Goal: Task Accomplishment & Management: Use online tool/utility

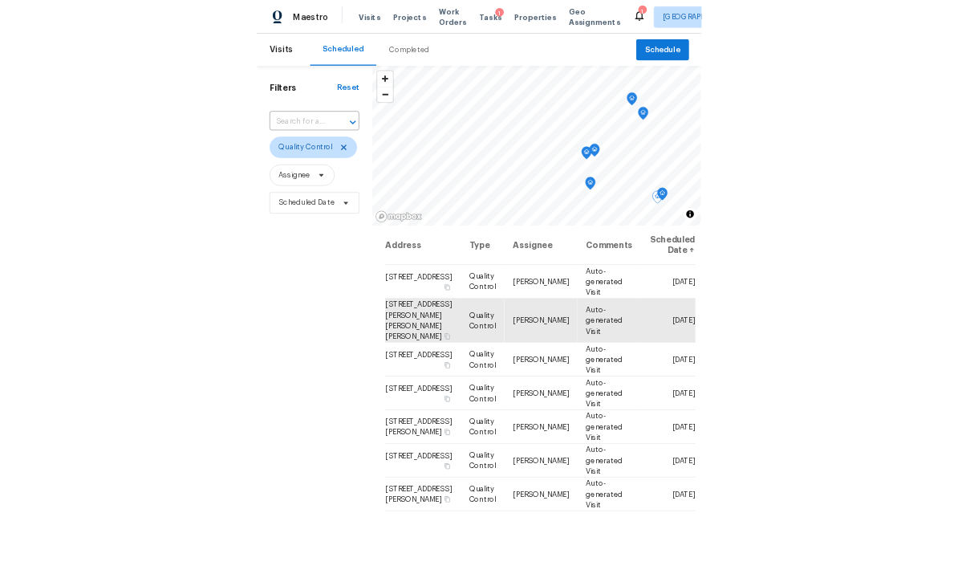
scroll to position [150, 0]
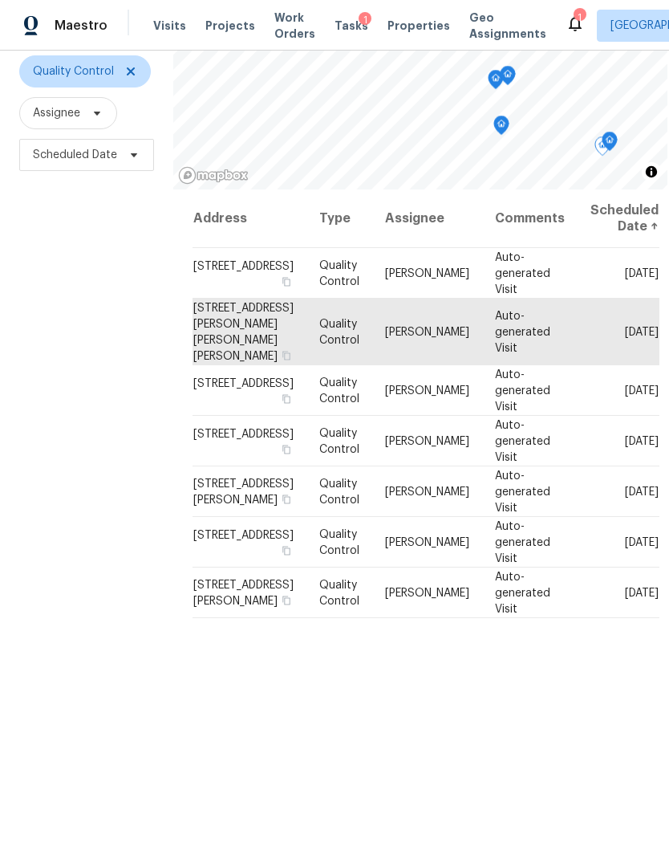
click at [163, 21] on span "Visits" at bounding box center [169, 26] width 33 height 16
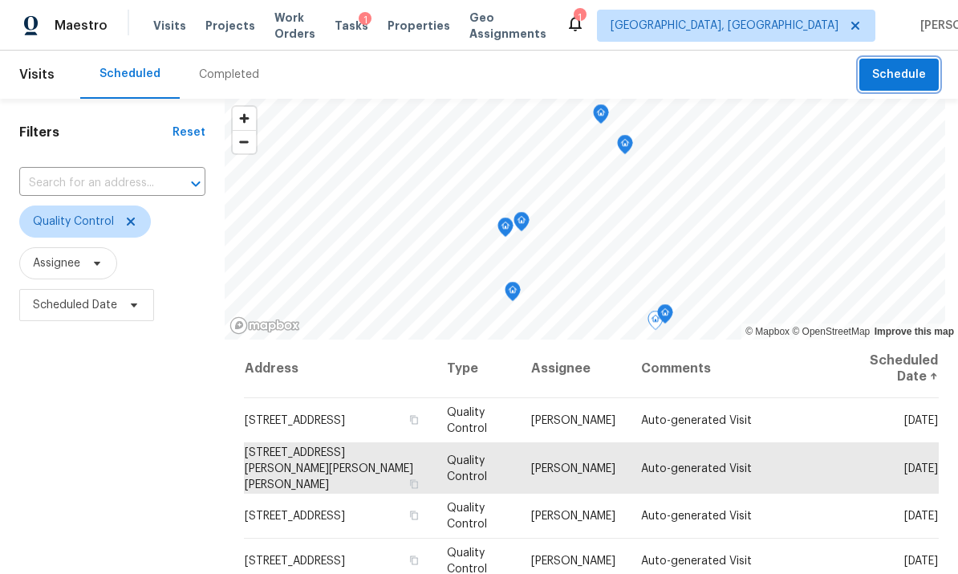
click at [668, 75] on span "Schedule" at bounding box center [899, 75] width 54 height 20
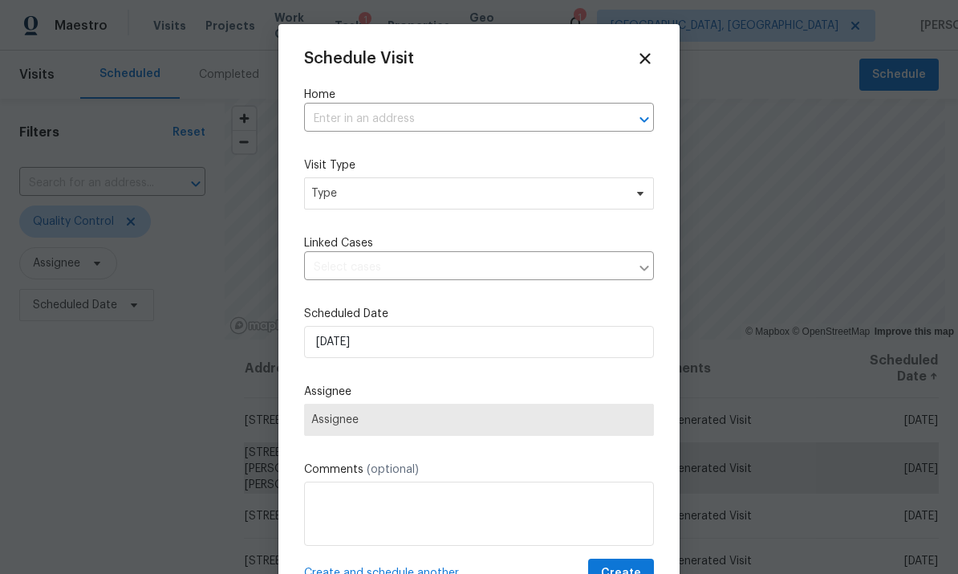
click at [538, 115] on input "text" at bounding box center [456, 119] width 305 height 25
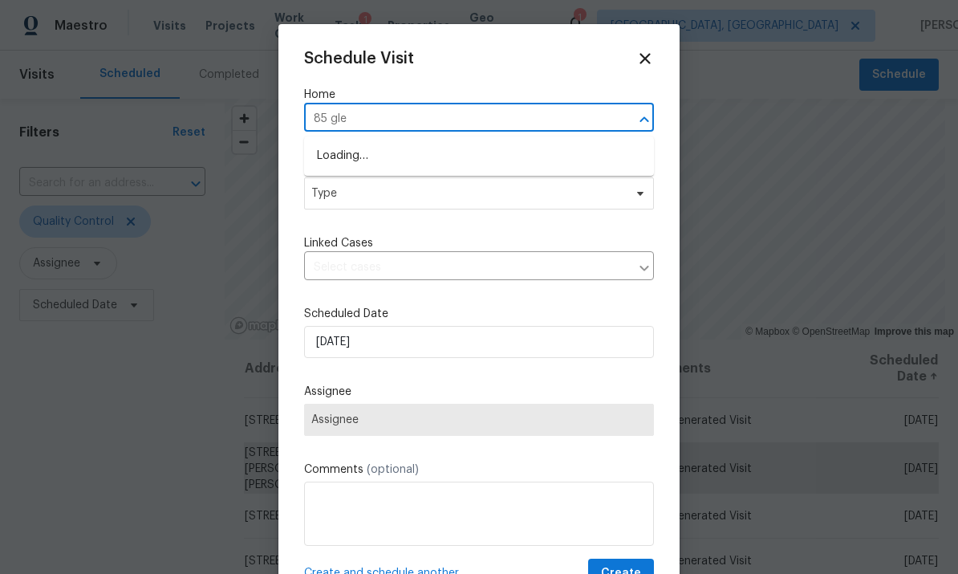
type input "85 glen"
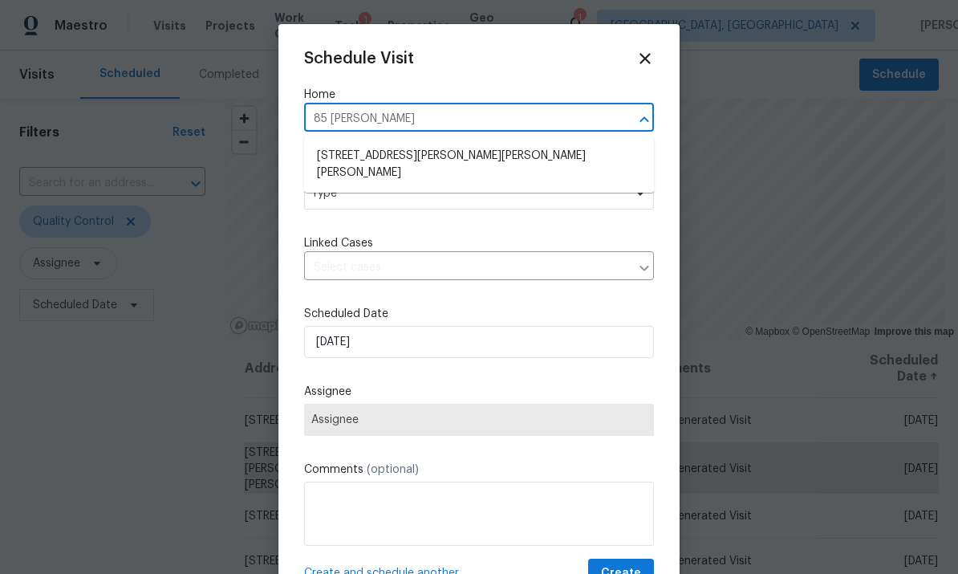
click at [348, 156] on li "85 Glen Mary Dr, Amelia, OH 45102" at bounding box center [479, 164] width 350 height 43
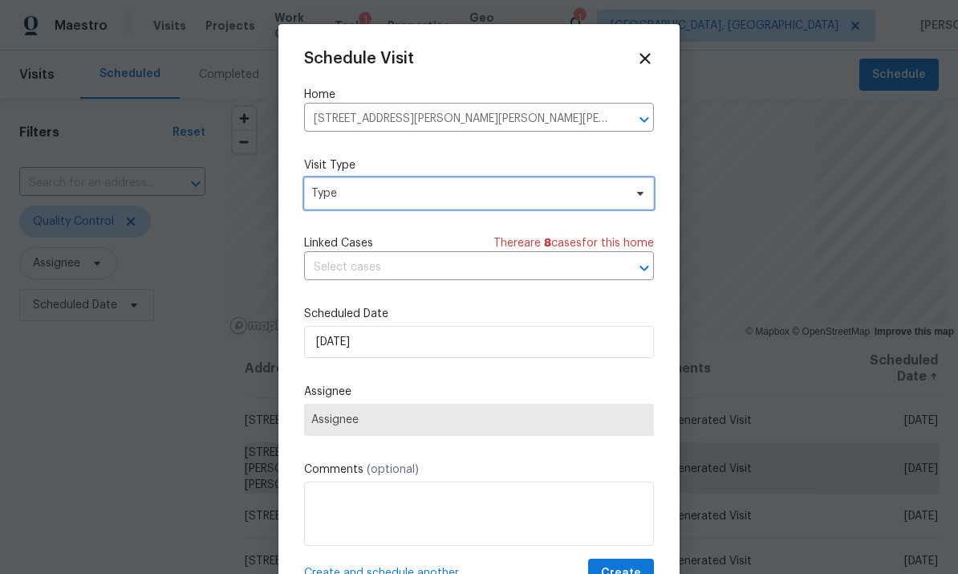
click at [343, 188] on span "Type" at bounding box center [467, 193] width 312 height 16
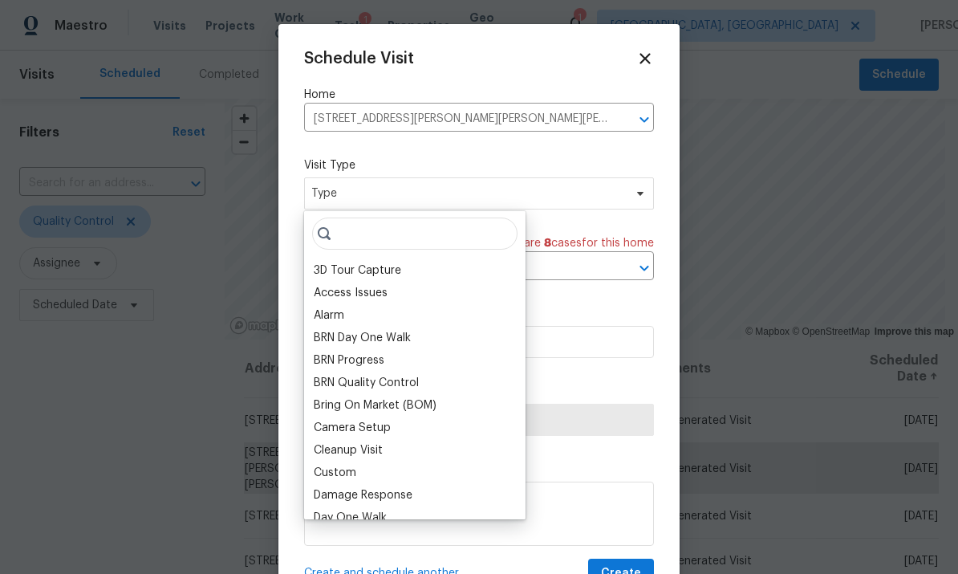
click at [337, 283] on div "Access Issues" at bounding box center [415, 293] width 212 height 22
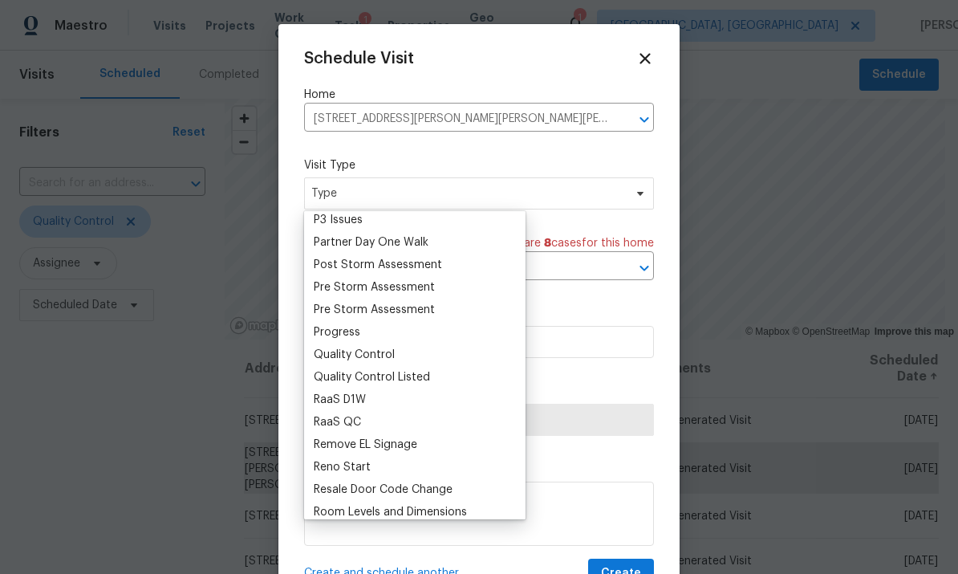
scroll to position [970, 0]
click at [339, 334] on div "Progress" at bounding box center [337, 334] width 47 height 16
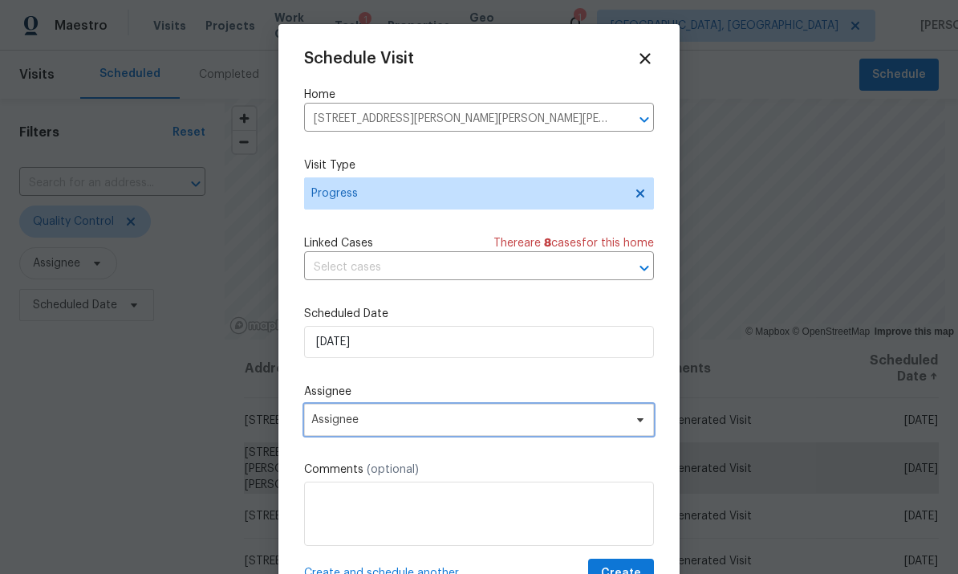
click at [348, 426] on span "Assignee" at bounding box center [468, 419] width 315 height 13
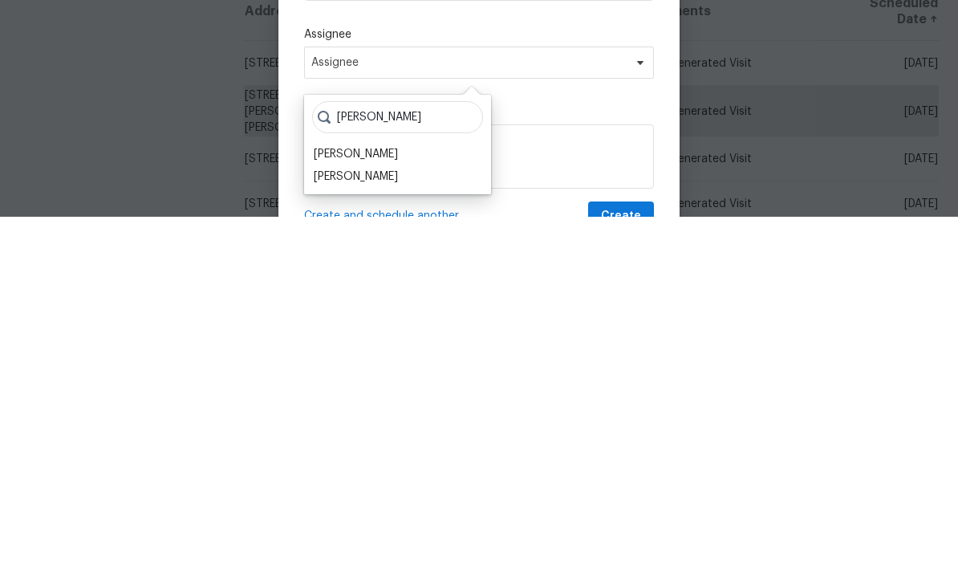
type input "Robert"
click at [333, 503] on div "[PERSON_NAME]" at bounding box center [356, 511] width 84 height 16
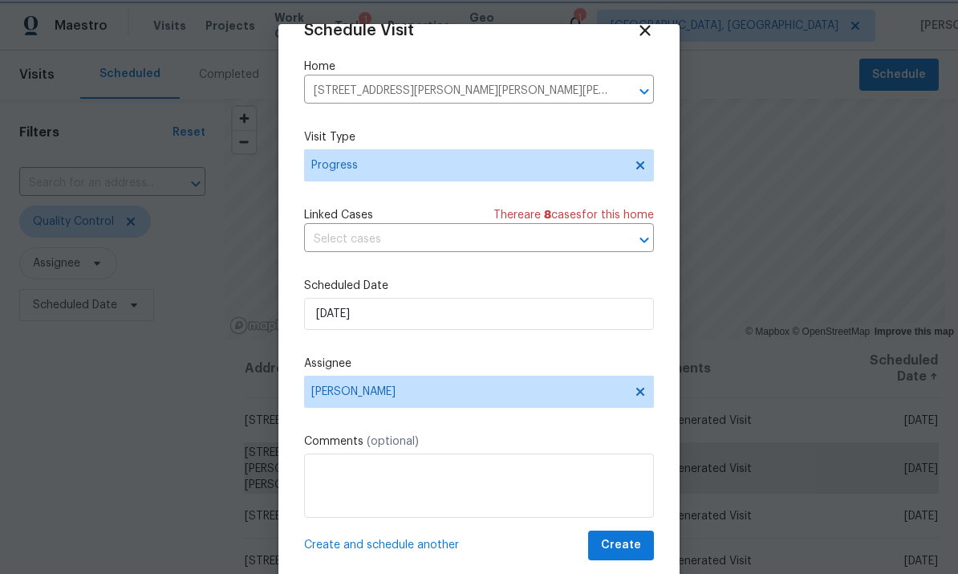
scroll to position [31, 0]
click at [439, 548] on span "Create and schedule another" at bounding box center [381, 545] width 155 height 16
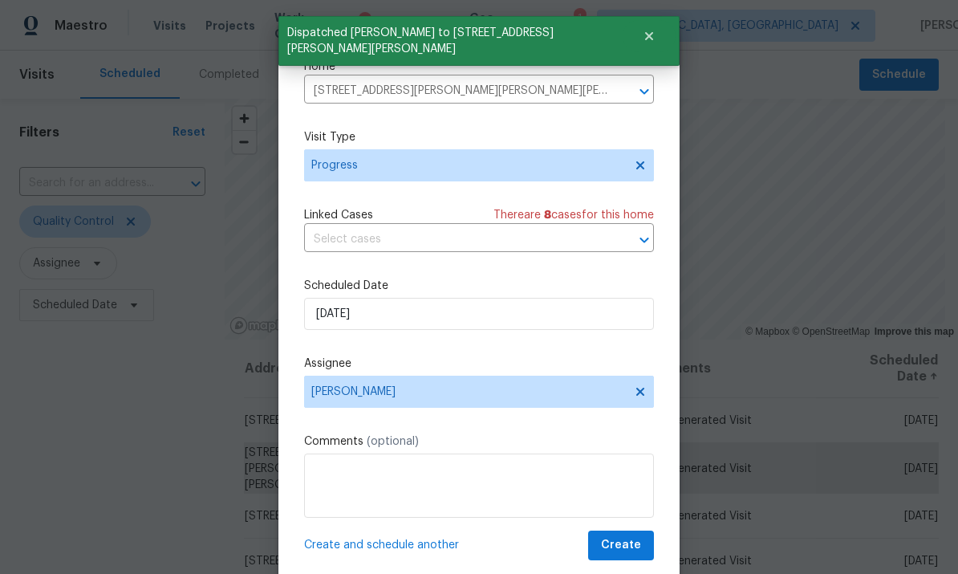
click at [619, 87] on icon "Clear" at bounding box center [624, 92] width 10 height 10
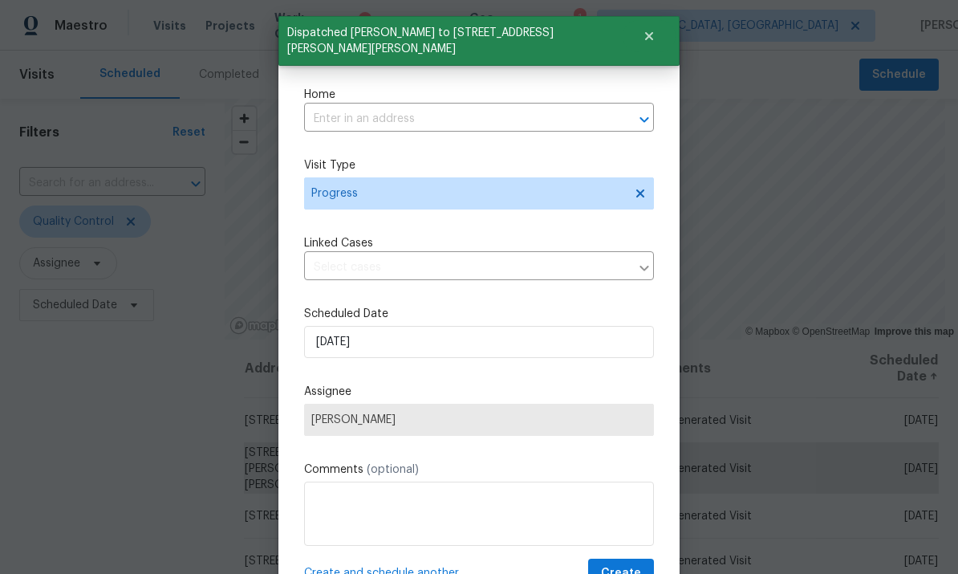
click at [464, 114] on input "text" at bounding box center [456, 119] width 305 height 25
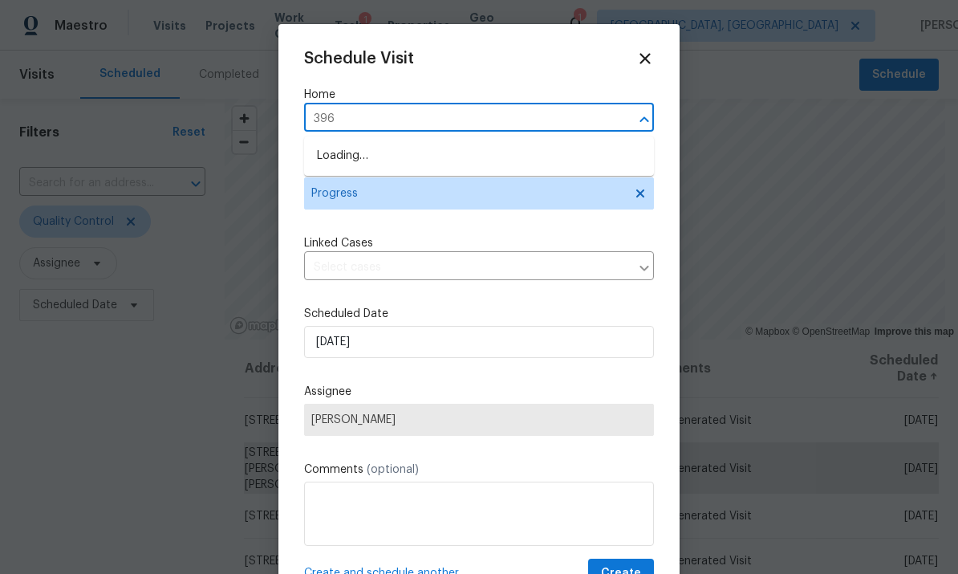
type input "3965"
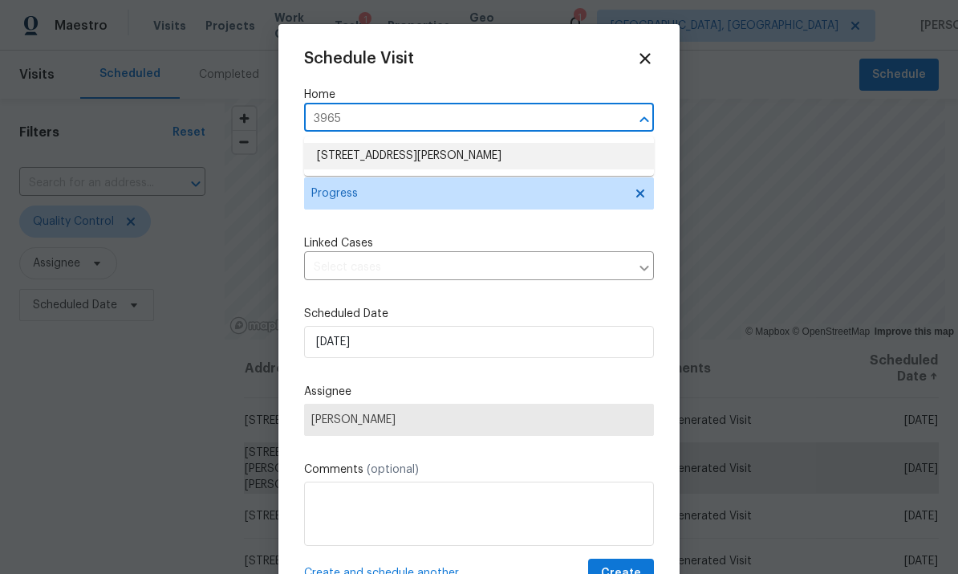
click at [345, 160] on li "[STREET_ADDRESS][PERSON_NAME]" at bounding box center [479, 156] width 350 height 26
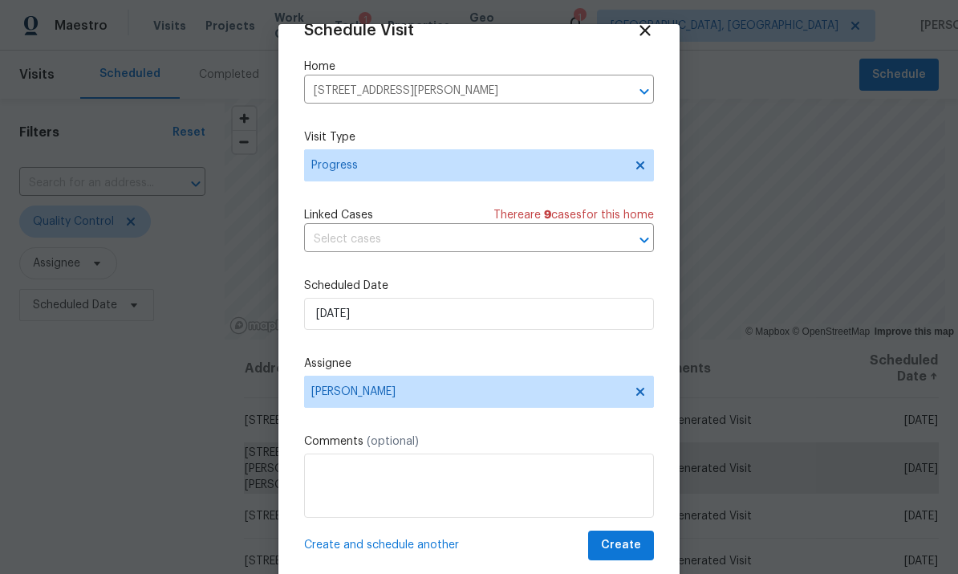
scroll to position [31, 0]
click at [628, 547] on span "Create" at bounding box center [621, 545] width 40 height 20
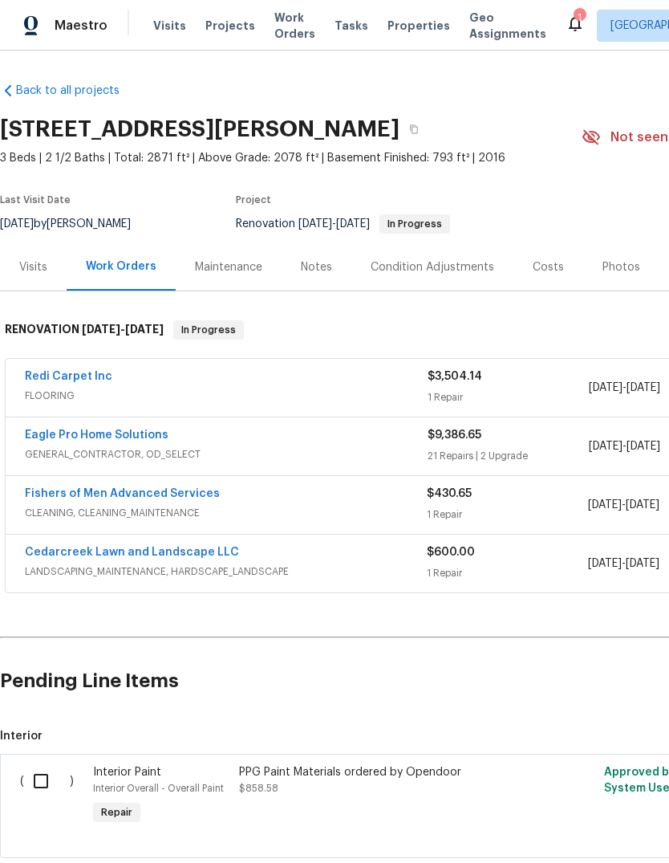
click at [311, 266] on div "Notes" at bounding box center [316, 267] width 31 height 16
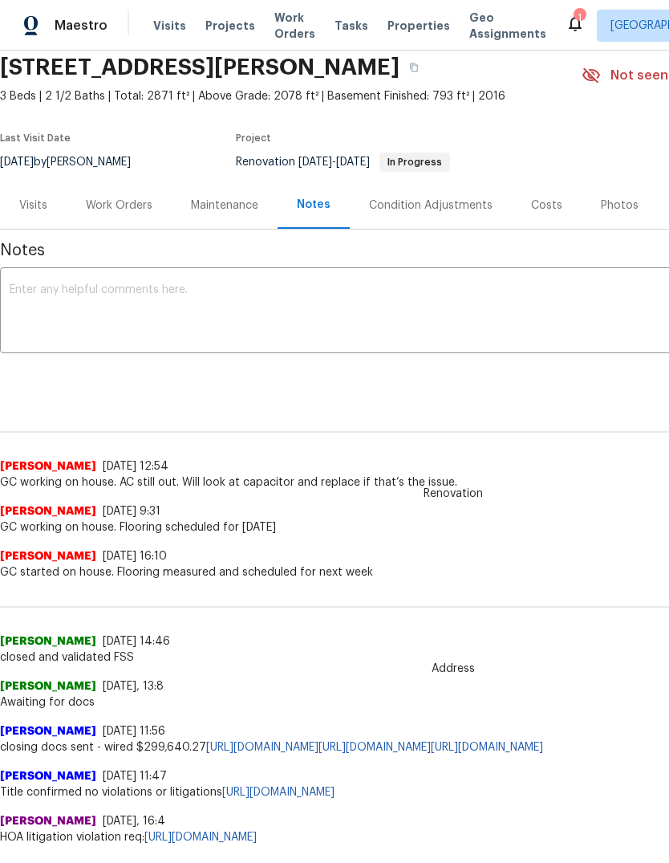
scroll to position [62, 0]
click at [546, 201] on div "Costs" at bounding box center [546, 205] width 31 height 16
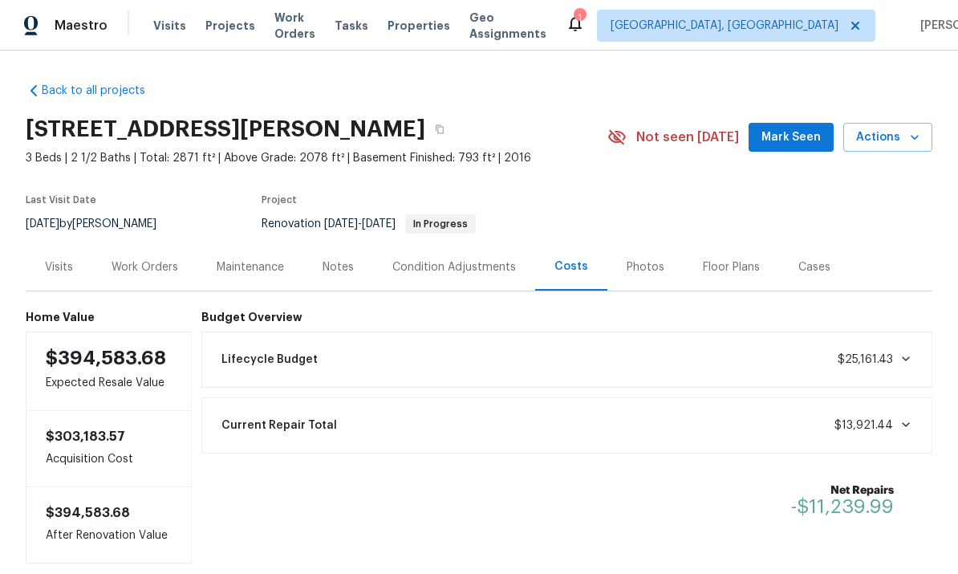
click at [132, 266] on div "Work Orders" at bounding box center [145, 267] width 67 height 16
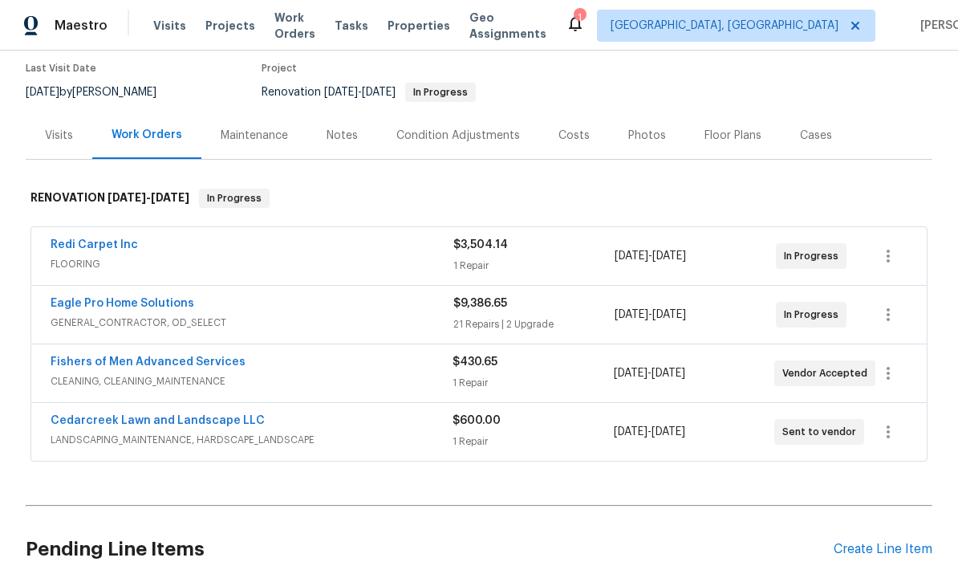
scroll to position [145, 0]
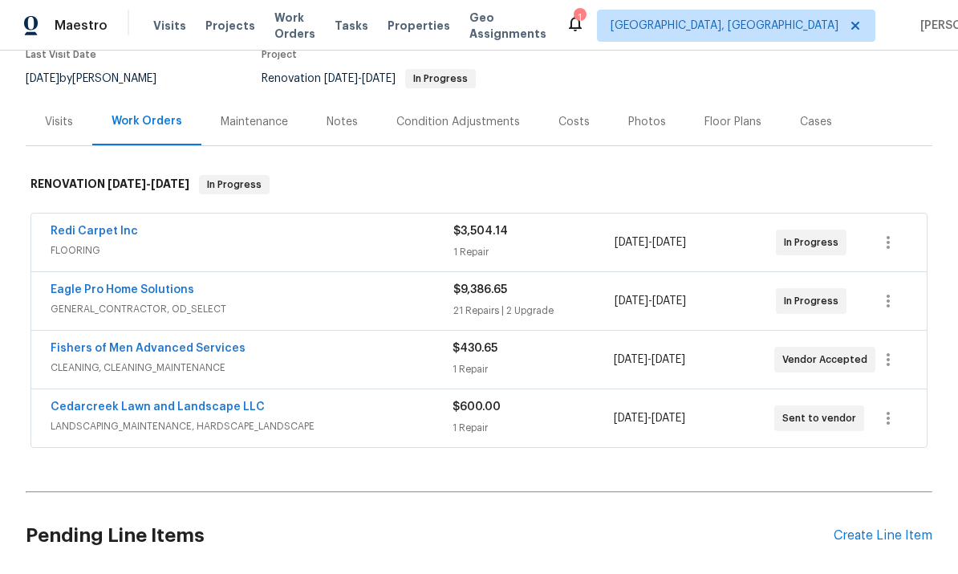
click at [336, 120] on div "Notes" at bounding box center [342, 122] width 31 height 16
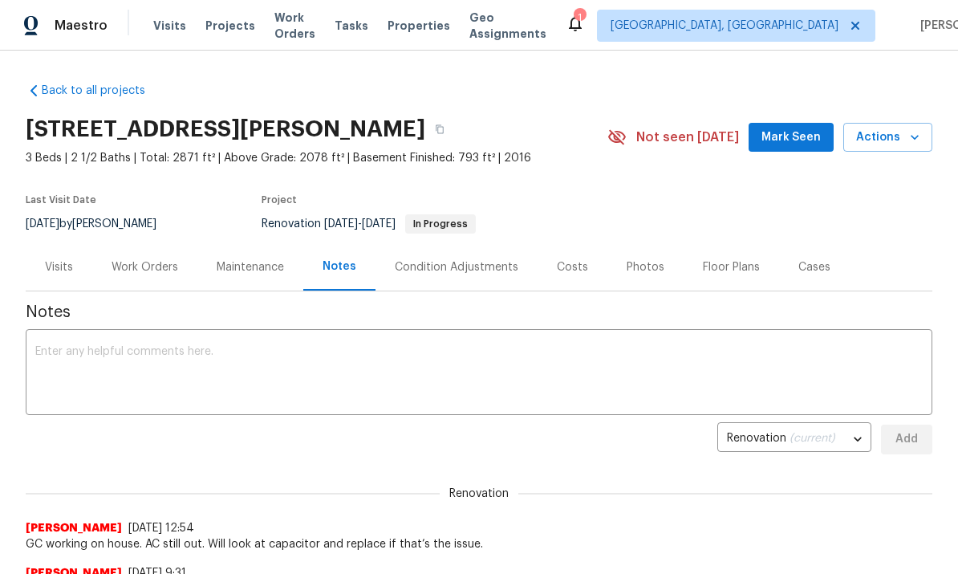
click at [164, 270] on div "Work Orders" at bounding box center [145, 267] width 67 height 16
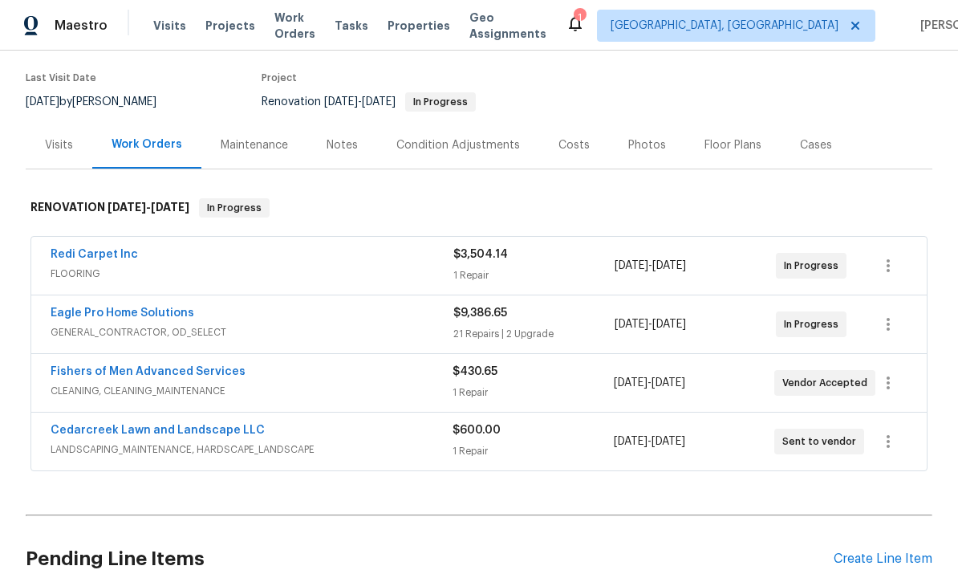
scroll to position [131, 0]
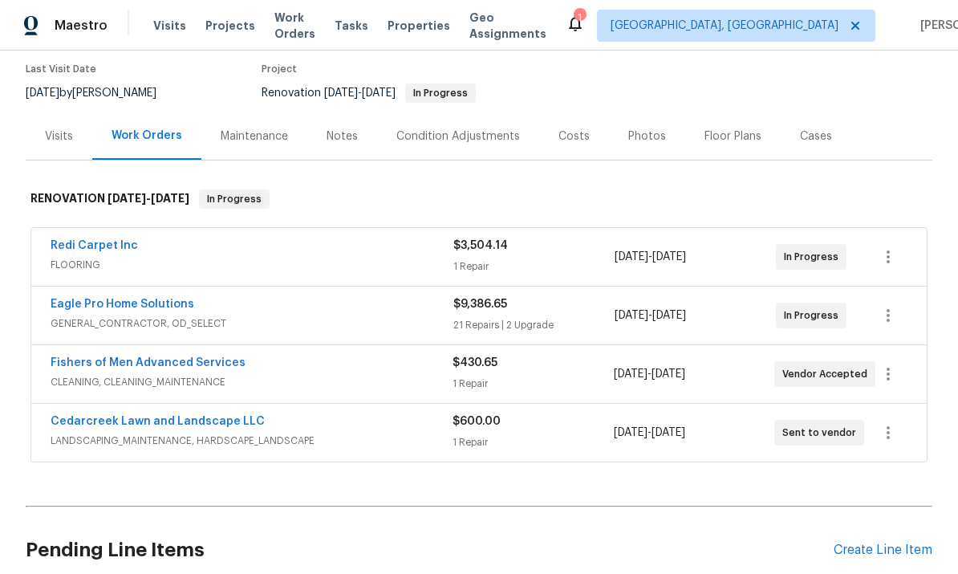
click at [169, 262] on span "FLOORING" at bounding box center [252, 265] width 403 height 16
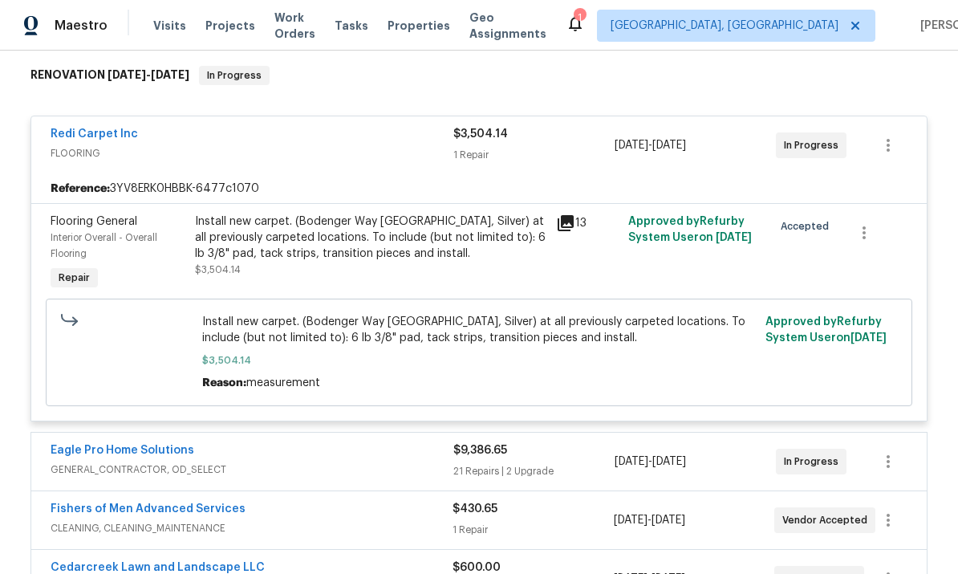
scroll to position [254, 0]
click at [173, 133] on div "Redi Carpet Inc" at bounding box center [252, 136] width 403 height 19
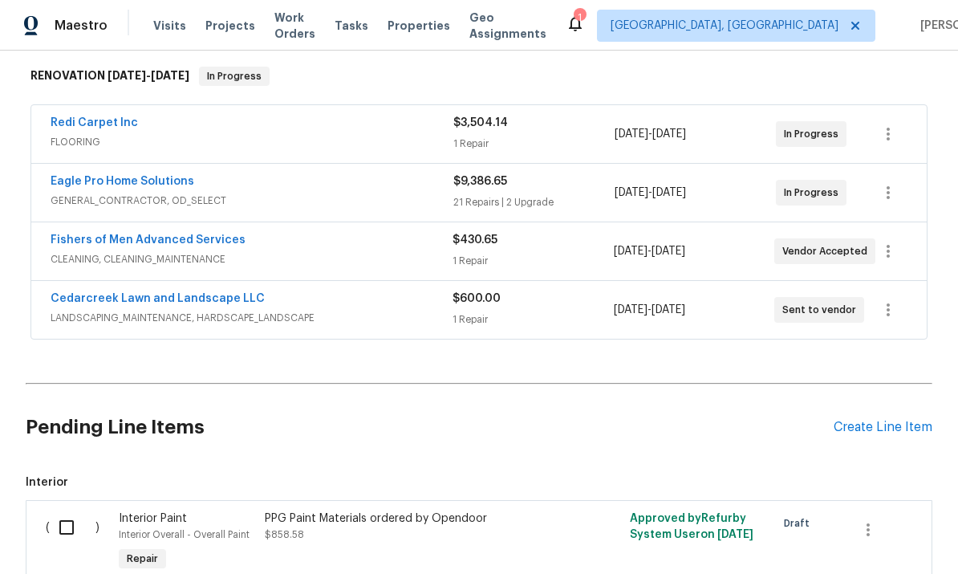
click at [238, 196] on span "GENERAL_CONTRACTOR, OD_SELECT" at bounding box center [252, 201] width 403 height 16
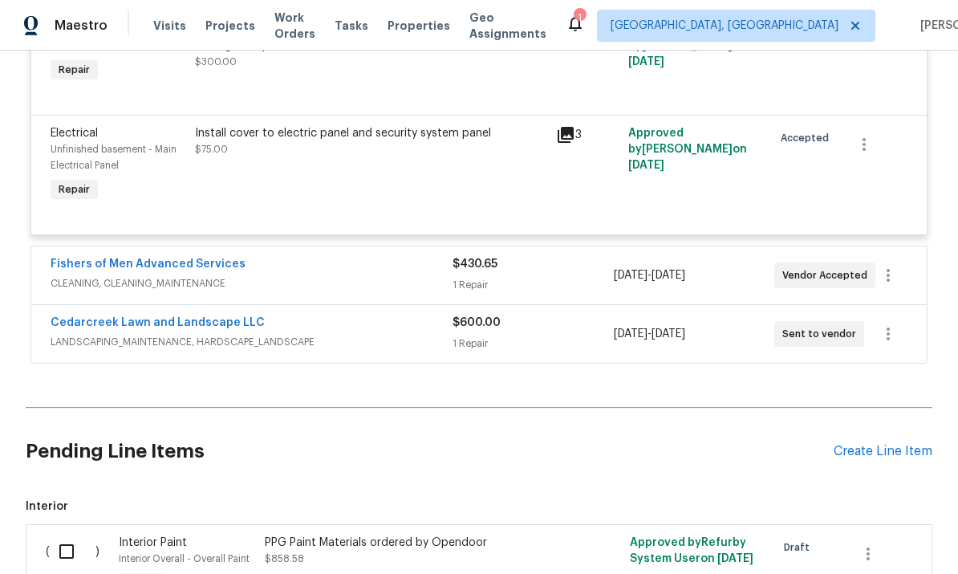
scroll to position [3262, 0]
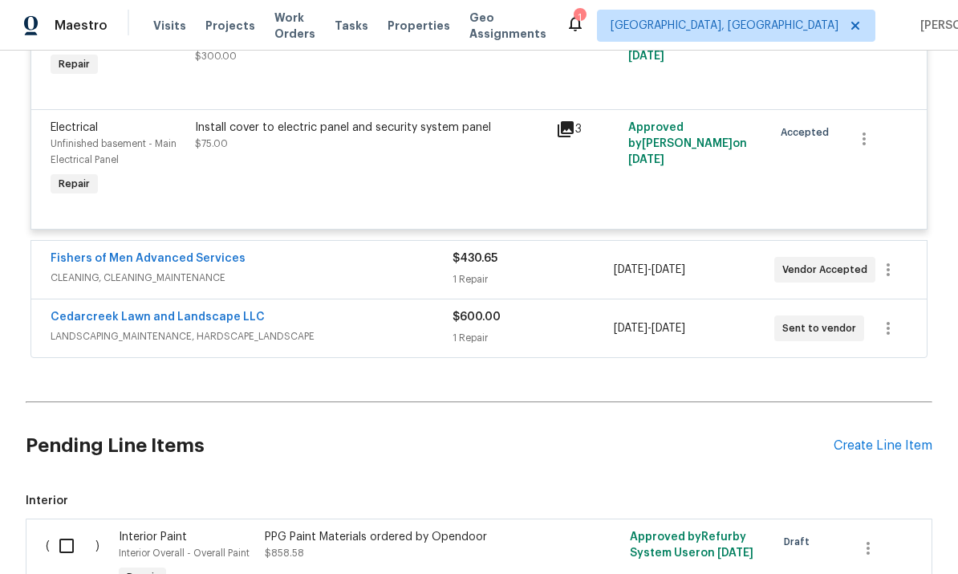
click at [274, 339] on span "LANDSCAPING_MAINTENANCE, HARDSCAPE_LANDSCAPE" at bounding box center [252, 336] width 402 height 16
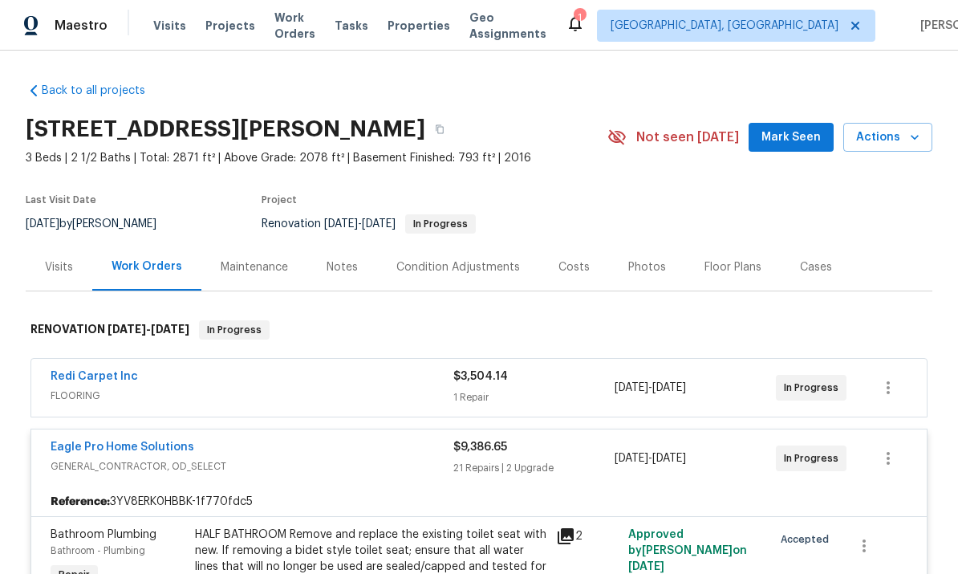
scroll to position [0, 0]
